Goal: Task Accomplishment & Management: Manage account settings

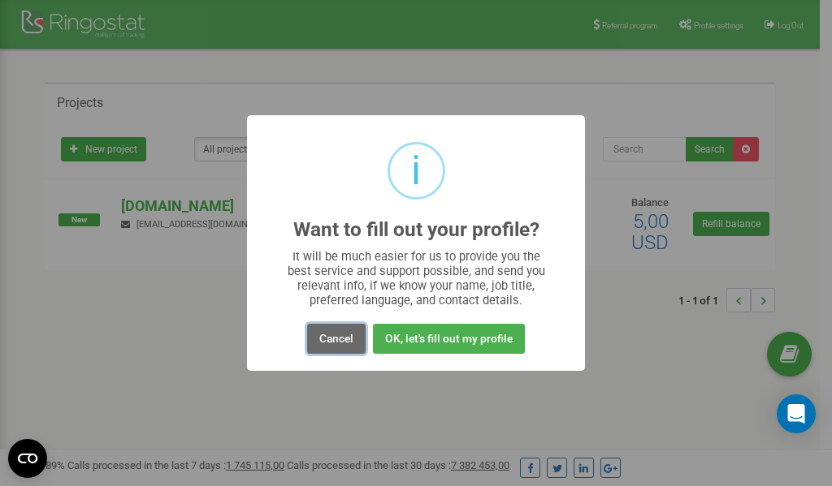
click at [334, 339] on button "Cancel" at bounding box center [336, 339] width 58 height 30
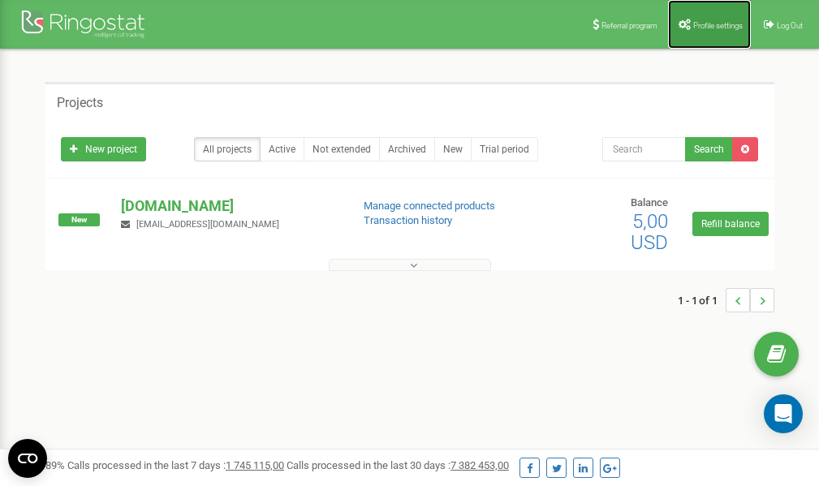
click at [702, 23] on span "Profile settings" at bounding box center [718, 25] width 50 height 9
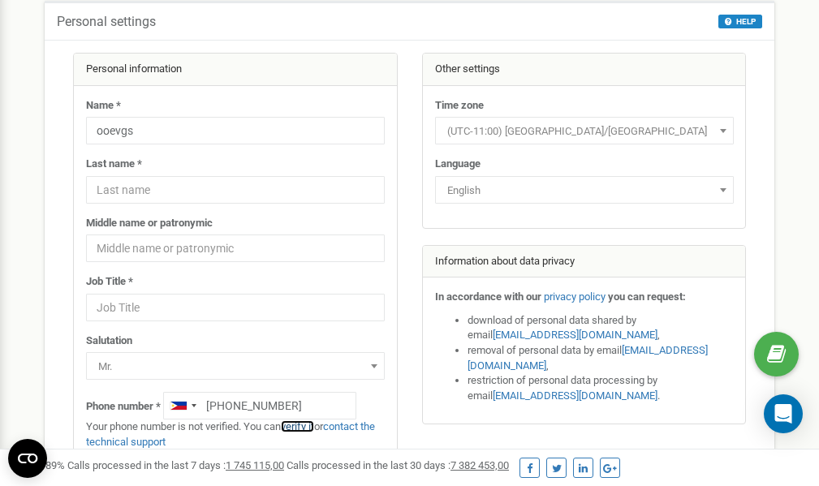
click at [303, 427] on link "verify it" at bounding box center [297, 427] width 33 height 12
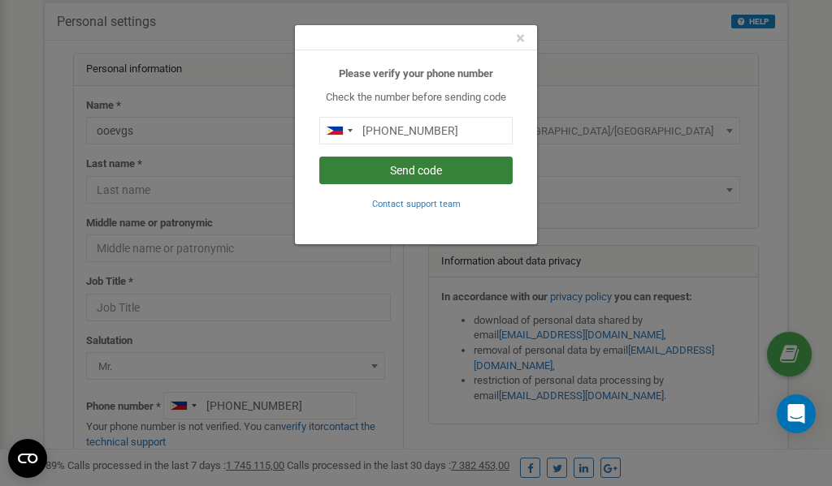
click at [426, 172] on button "Send code" at bounding box center [415, 171] width 193 height 28
